Goal: Transaction & Acquisition: Purchase product/service

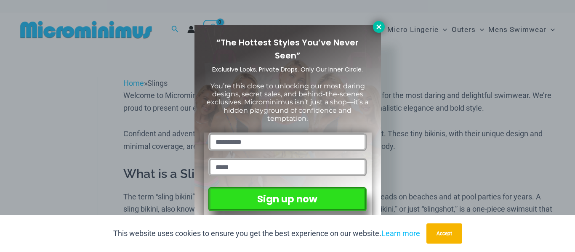
click at [378, 27] on icon at bounding box center [379, 26] width 5 height 5
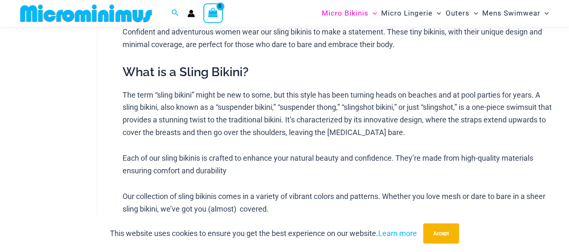
scroll to position [93, 0]
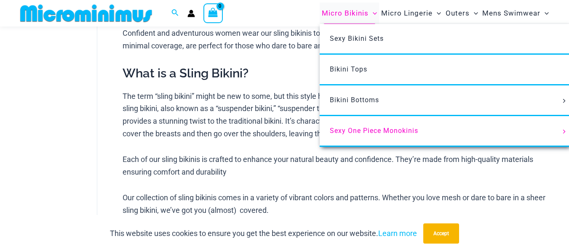
click at [342, 13] on span "Micro Bikinis" at bounding box center [345, 13] width 47 height 21
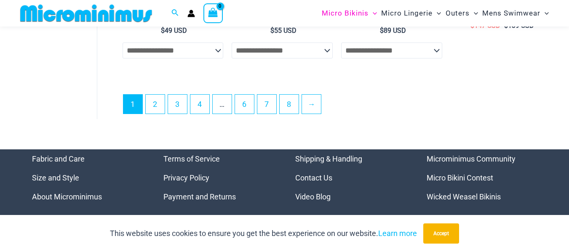
scroll to position [2101, 0]
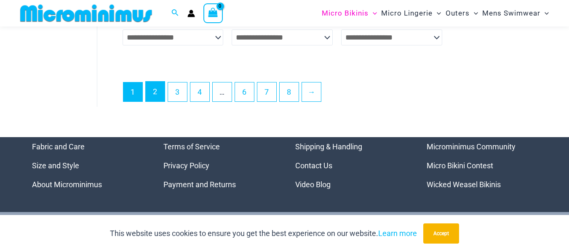
click at [154, 102] on link "2" at bounding box center [155, 92] width 19 height 20
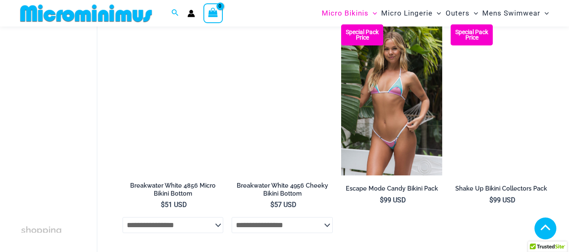
scroll to position [1247, 0]
